Goal: Check status

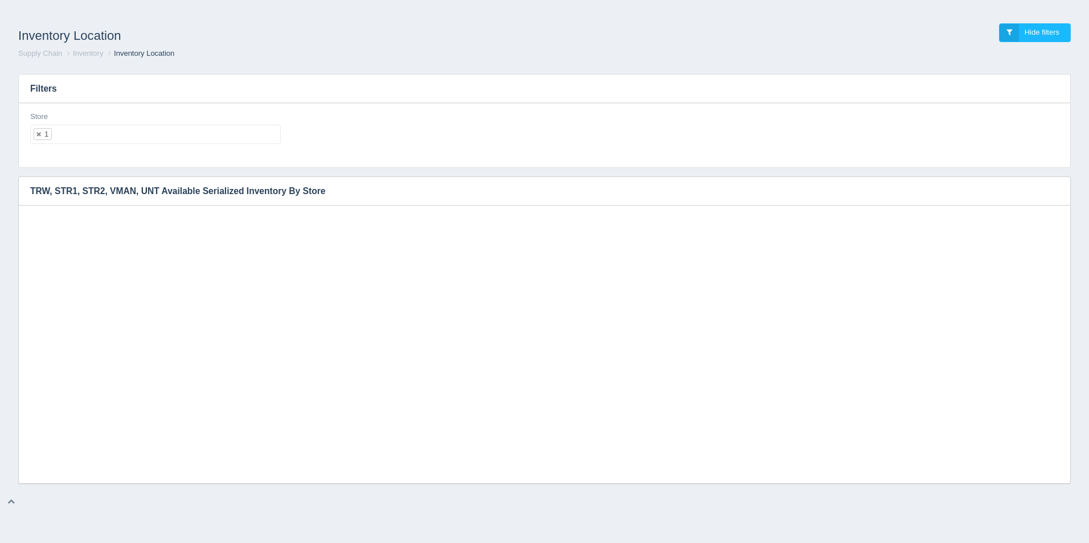
select select "1"
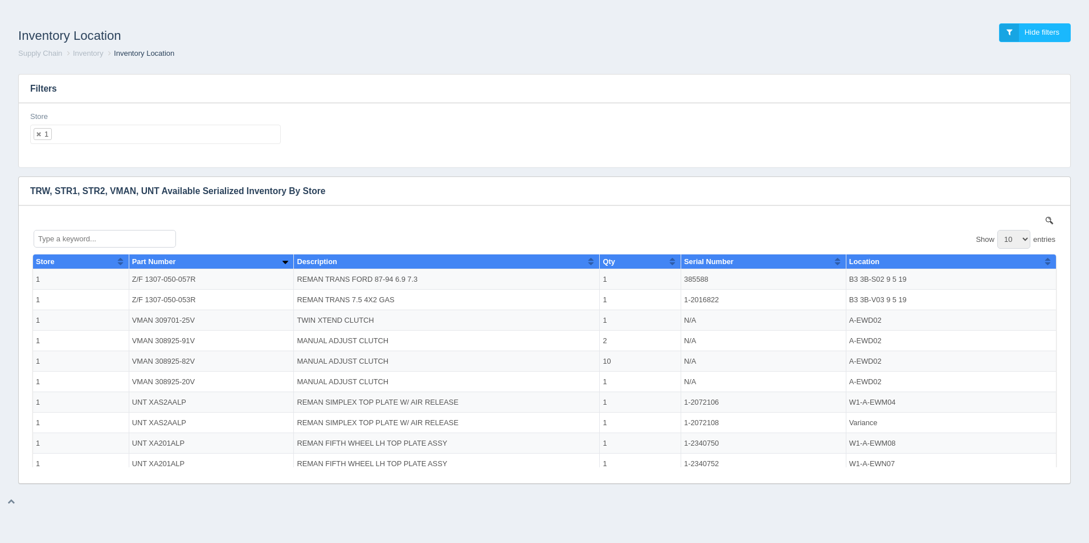
scroll to position [9, 0]
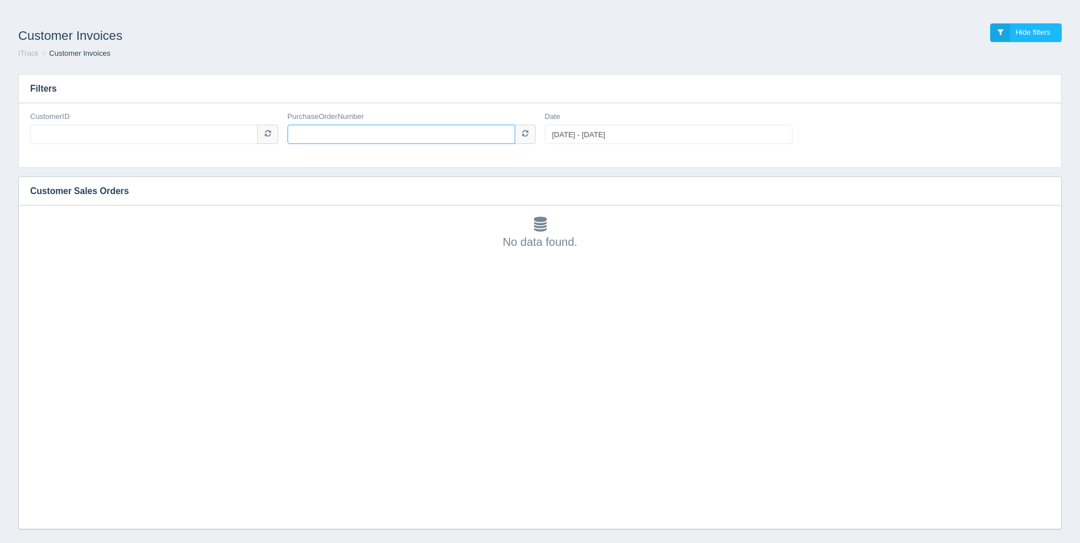
click at [401, 133] on input "PurchaseOrderNumber" at bounding box center [402, 134] width 228 height 19
type input "40-38061"
click at [127, 136] on input "CustomerID" at bounding box center [144, 134] width 228 height 19
type input "1006480"
type input "2024-01-01"
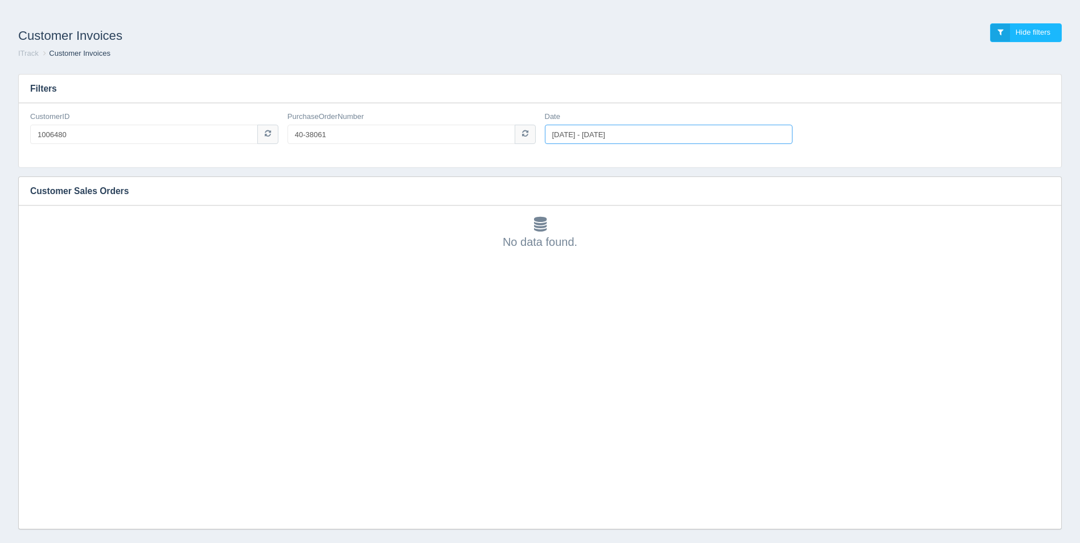
type input "2025-12-31"
click at [568, 134] on input "2024-01-01 - 2025-12-31" at bounding box center [669, 134] width 248 height 19
click at [631, 113] on div "Date 2024-01-01 - 2025-12-31" at bounding box center [669, 128] width 248 height 33
click at [352, 137] on input "40-38061" at bounding box center [402, 134] width 228 height 19
